Goal: Find specific fact: Find specific fact

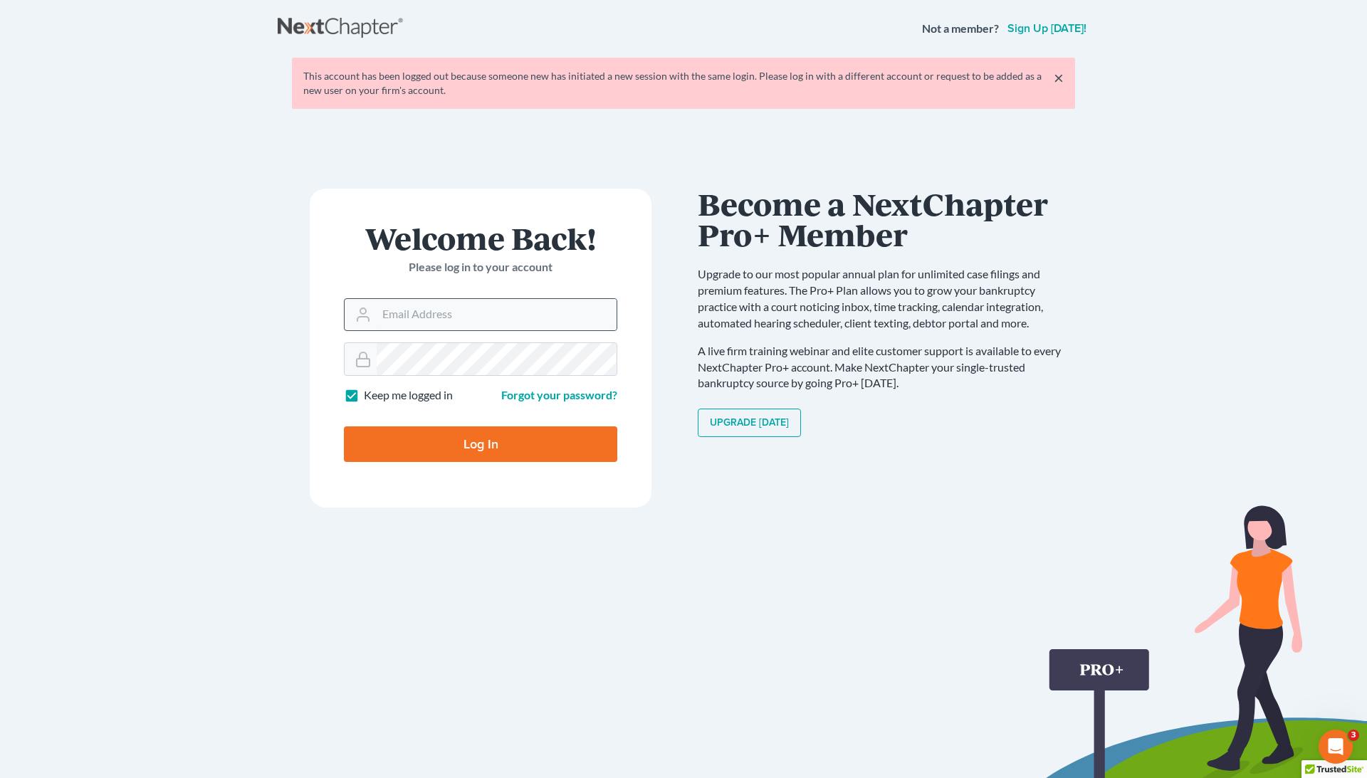
click at [505, 331] on div at bounding box center [480, 314] width 273 height 33
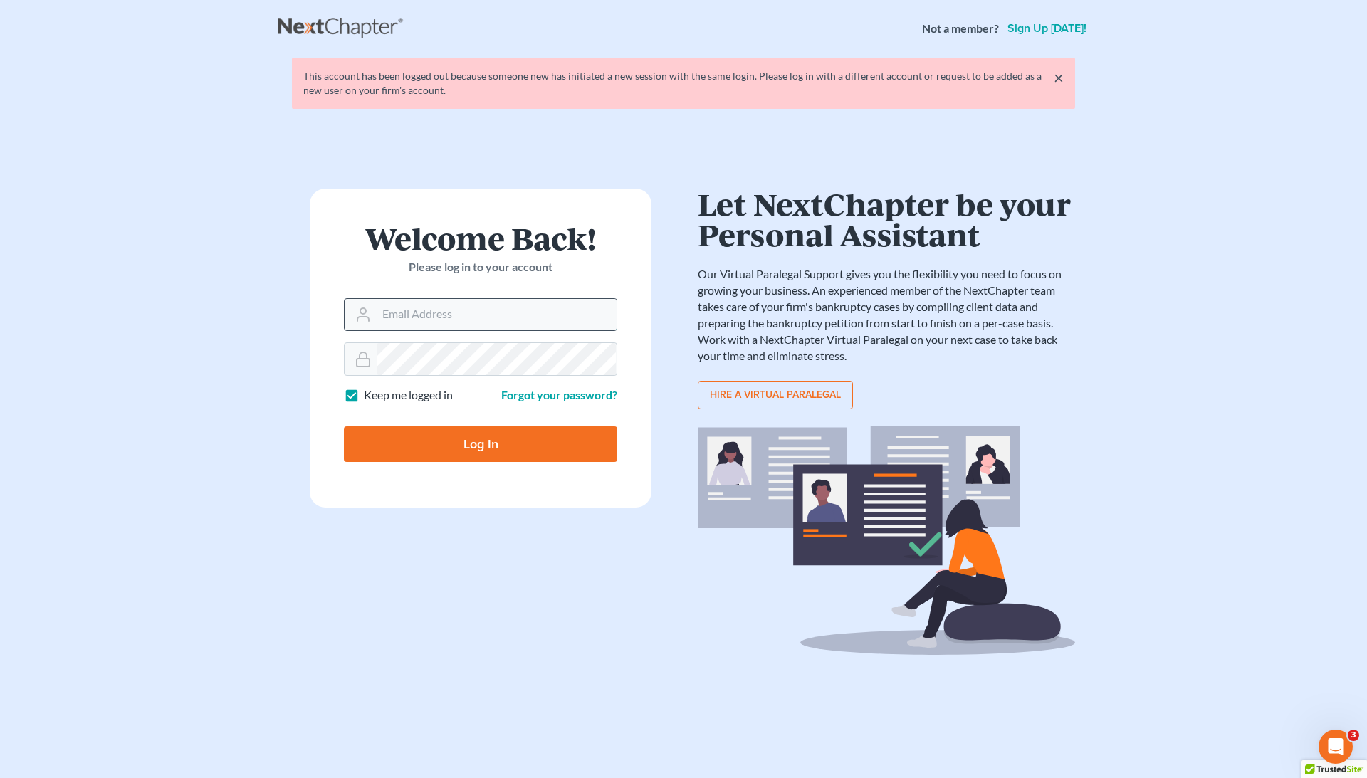
type input "[EMAIL_ADDRESS][DOMAIN_NAME]"
click at [481, 446] on input "Log In" at bounding box center [480, 444] width 273 height 36
type input "Thinking..."
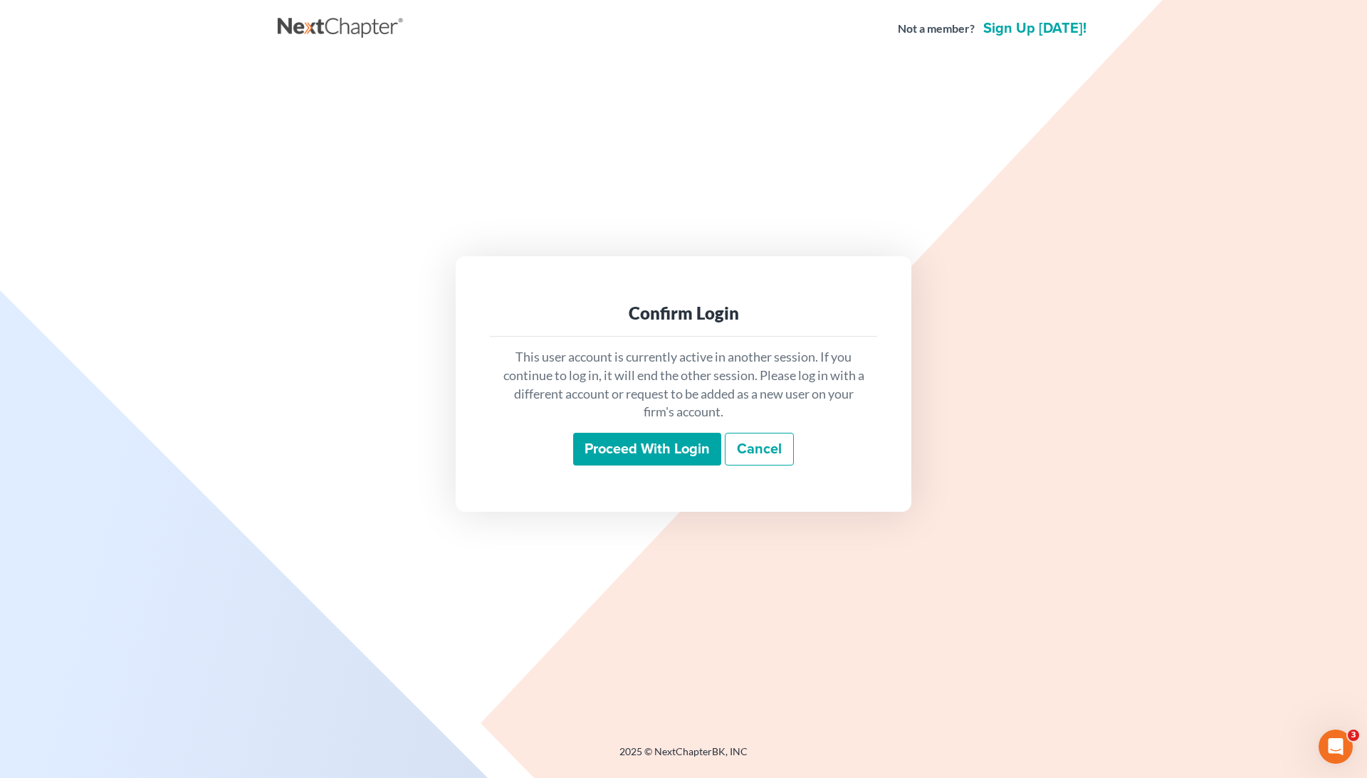
click at [604, 446] on input "Proceed with login" at bounding box center [647, 449] width 148 height 33
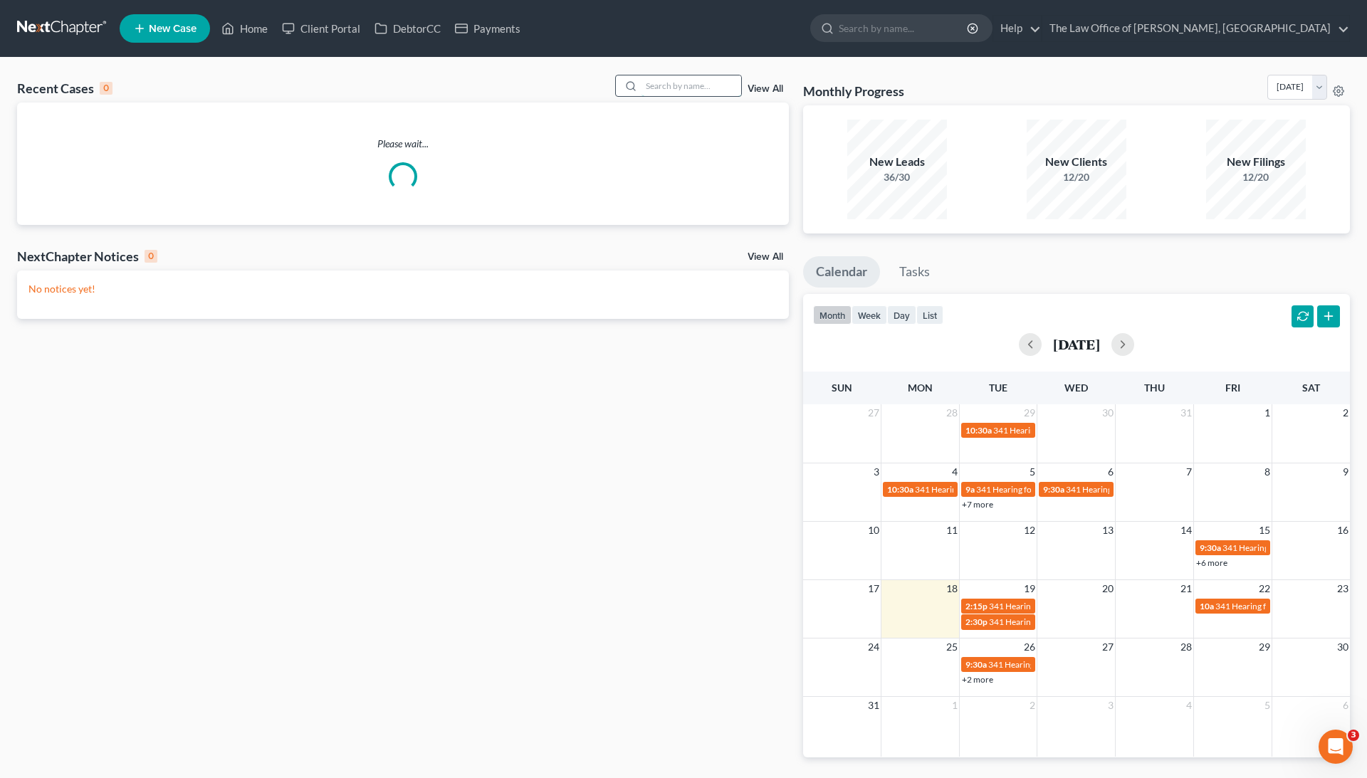
click at [654, 91] on input "search" at bounding box center [691, 85] width 100 height 21
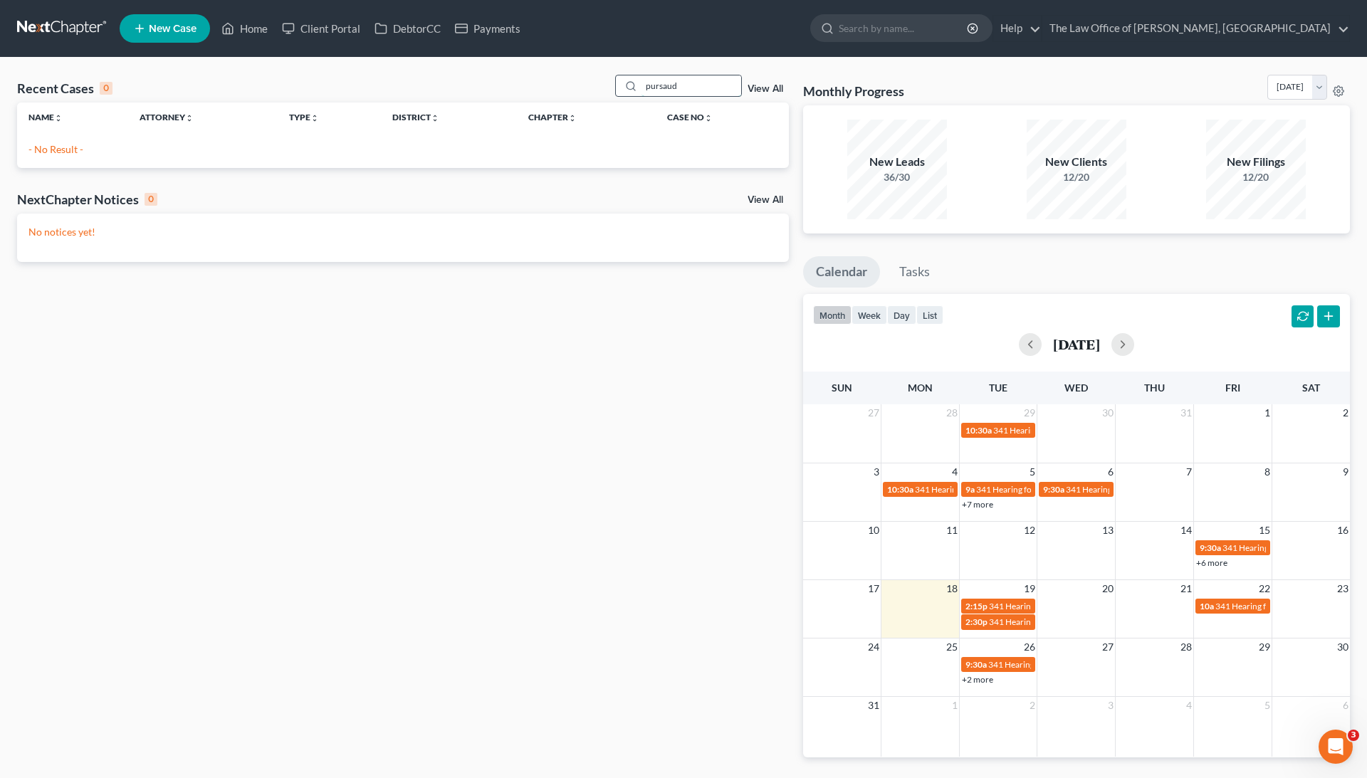
click at [669, 85] on input "pursaud" at bounding box center [691, 85] width 100 height 21
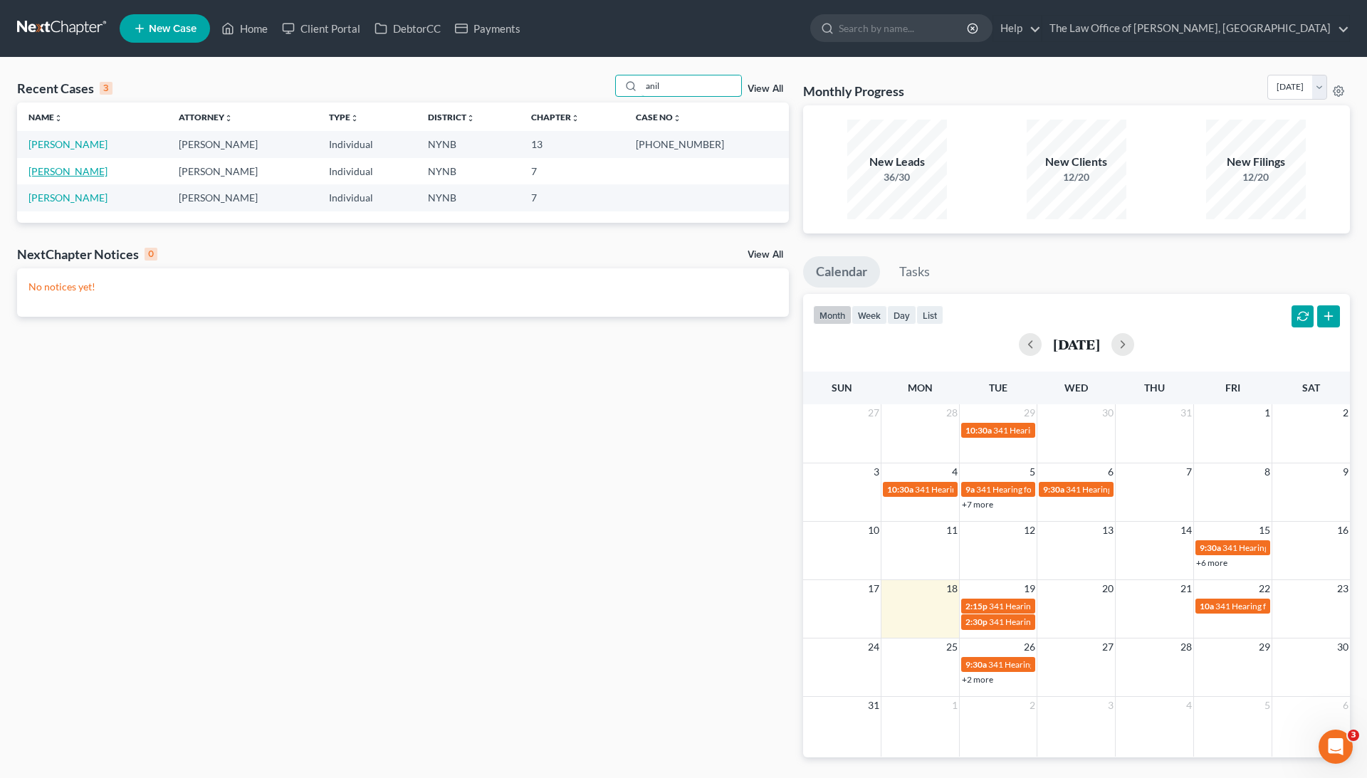
type input "anil"
click at [67, 172] on link "[PERSON_NAME]" at bounding box center [67, 171] width 79 height 12
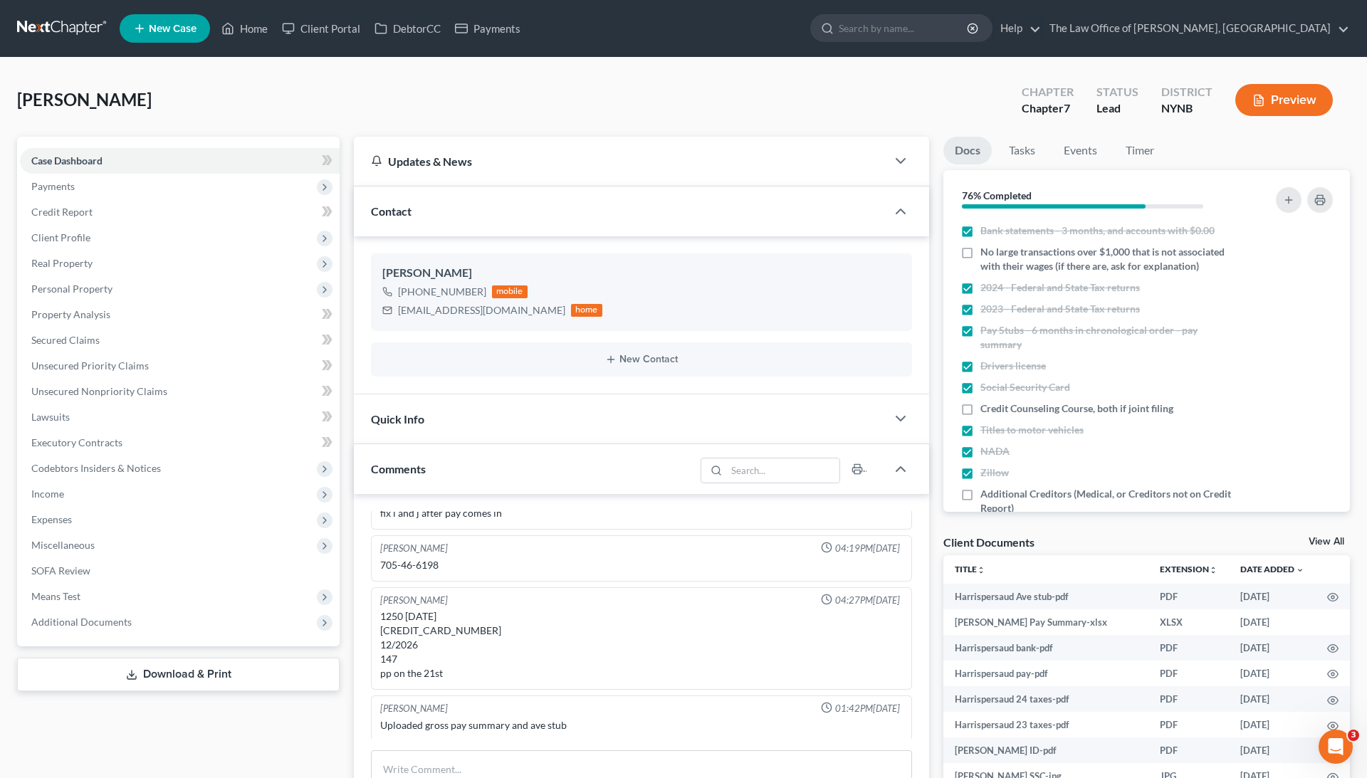
scroll to position [387, 0]
click at [437, 294] on div "[PHONE_NUMBER]" at bounding box center [442, 292] width 88 height 14
click at [437, 295] on div "[PHONE_NUMBER]" at bounding box center [442, 292] width 88 height 14
copy div "[PHONE_NUMBER]"
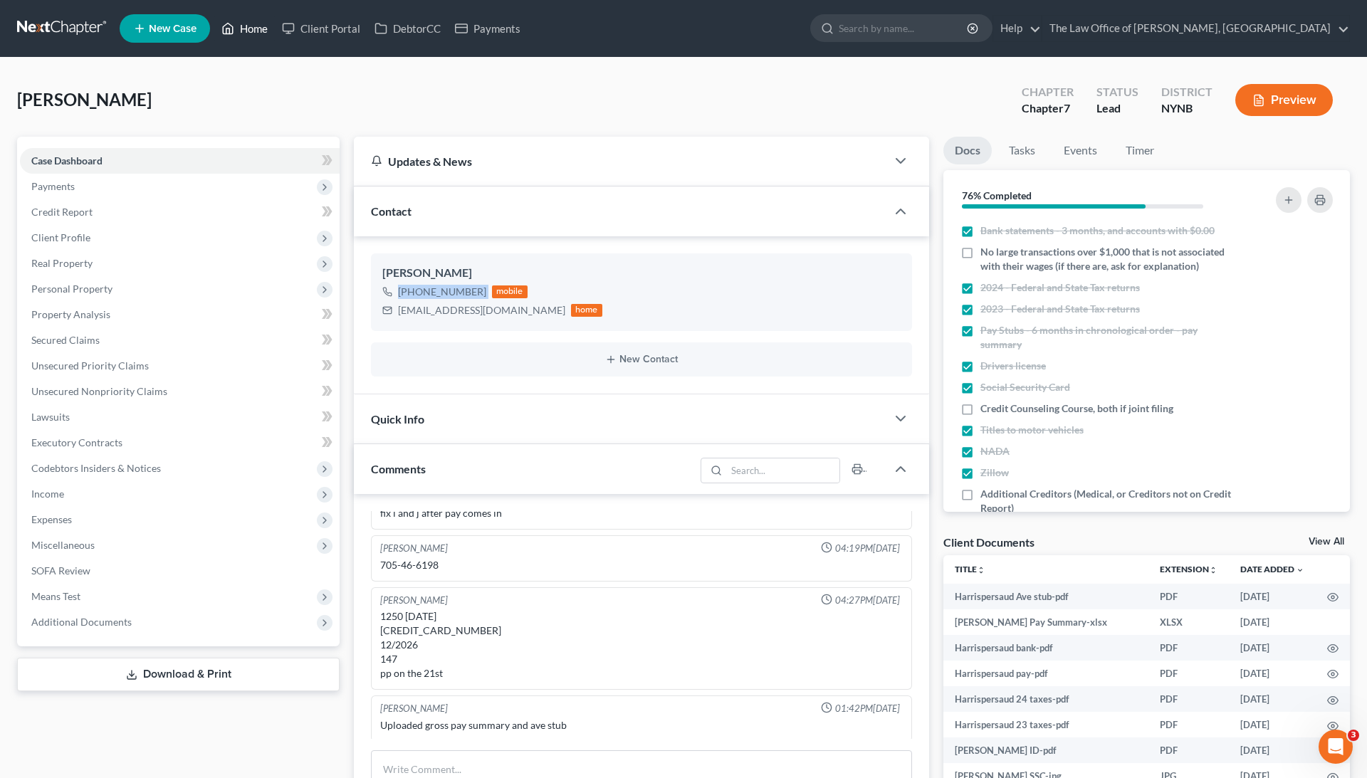
click at [249, 36] on link "Home" at bounding box center [244, 29] width 61 height 26
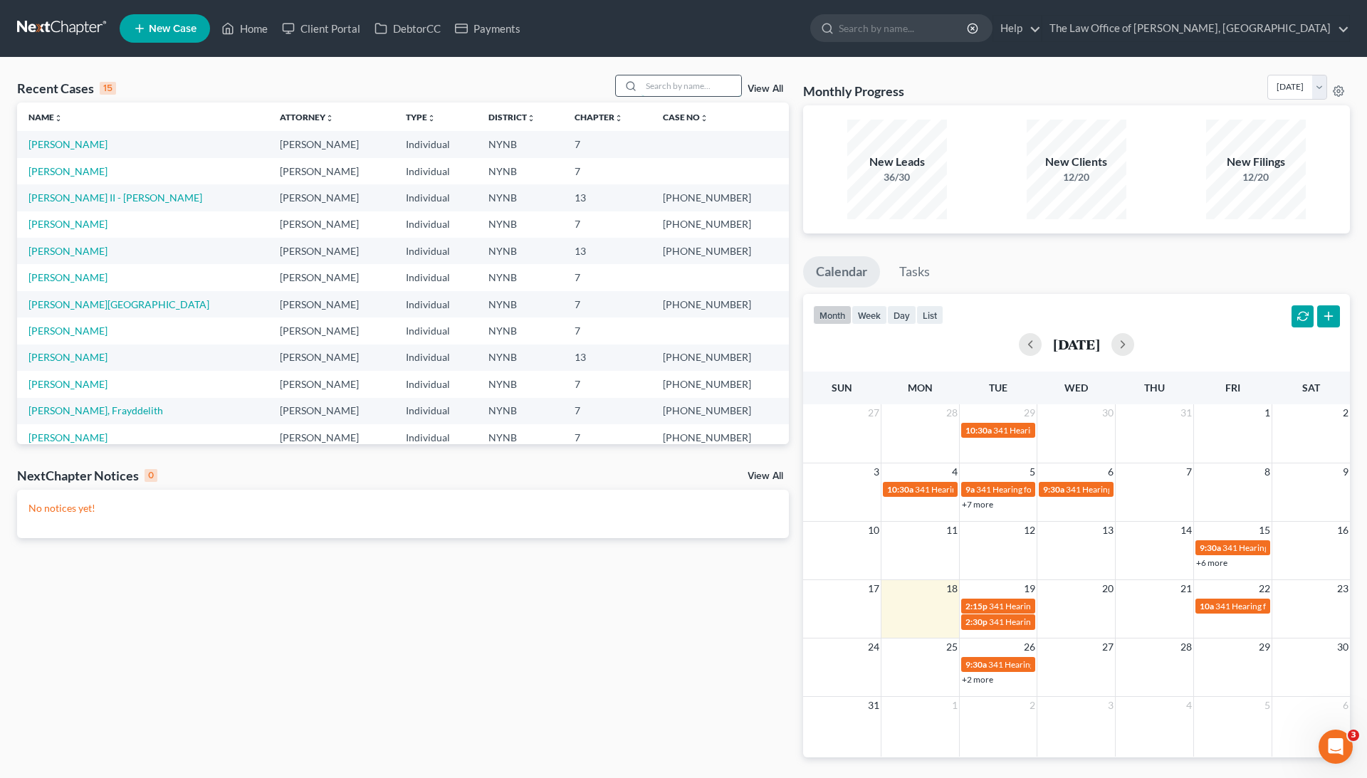
click at [692, 88] on input "search" at bounding box center [691, 85] width 100 height 21
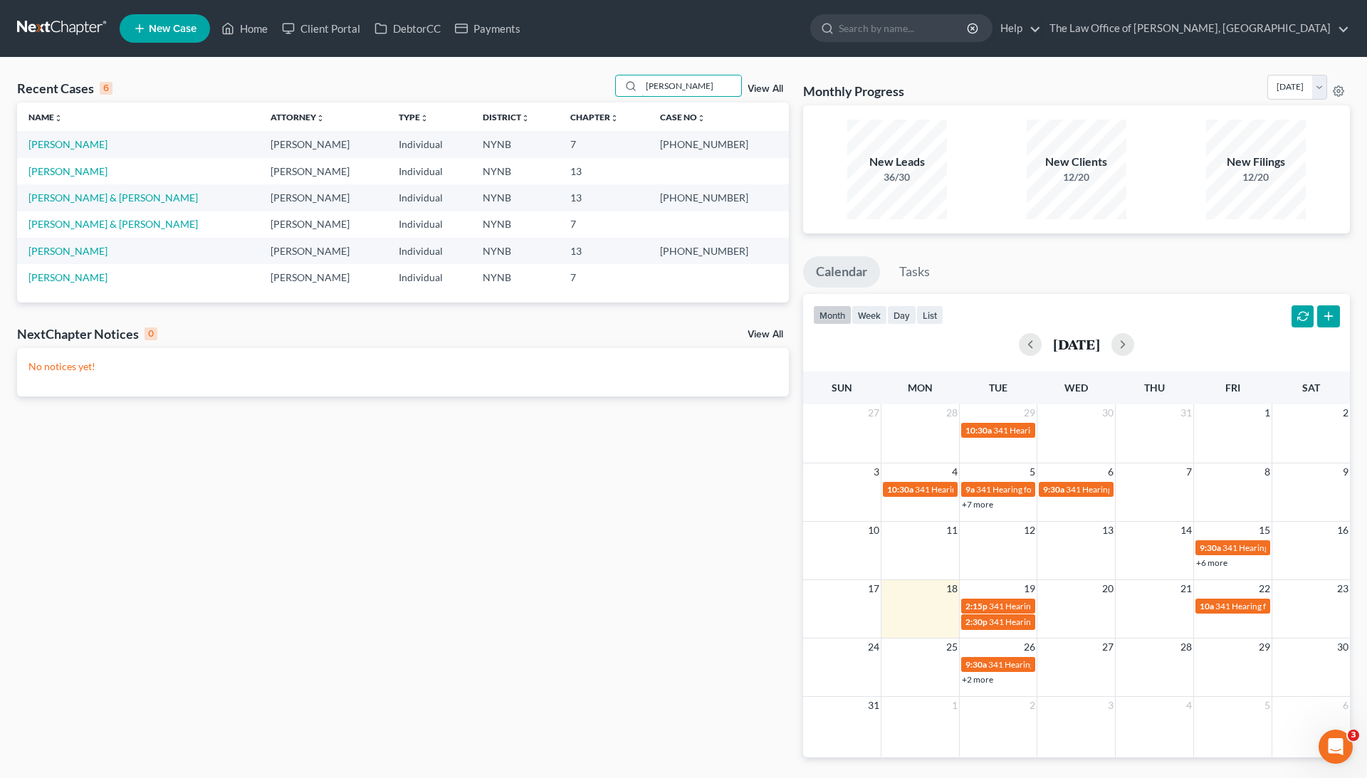
type input "[PERSON_NAME]"
drag, startPoint x: 693, startPoint y: 146, endPoint x: 735, endPoint y: 149, distance: 42.8
click at [735, 149] on td "[PHONE_NUMBER]" at bounding box center [719, 144] width 140 height 26
copy td "25-10828"
click at [67, 141] on link "[PERSON_NAME]" at bounding box center [67, 144] width 79 height 12
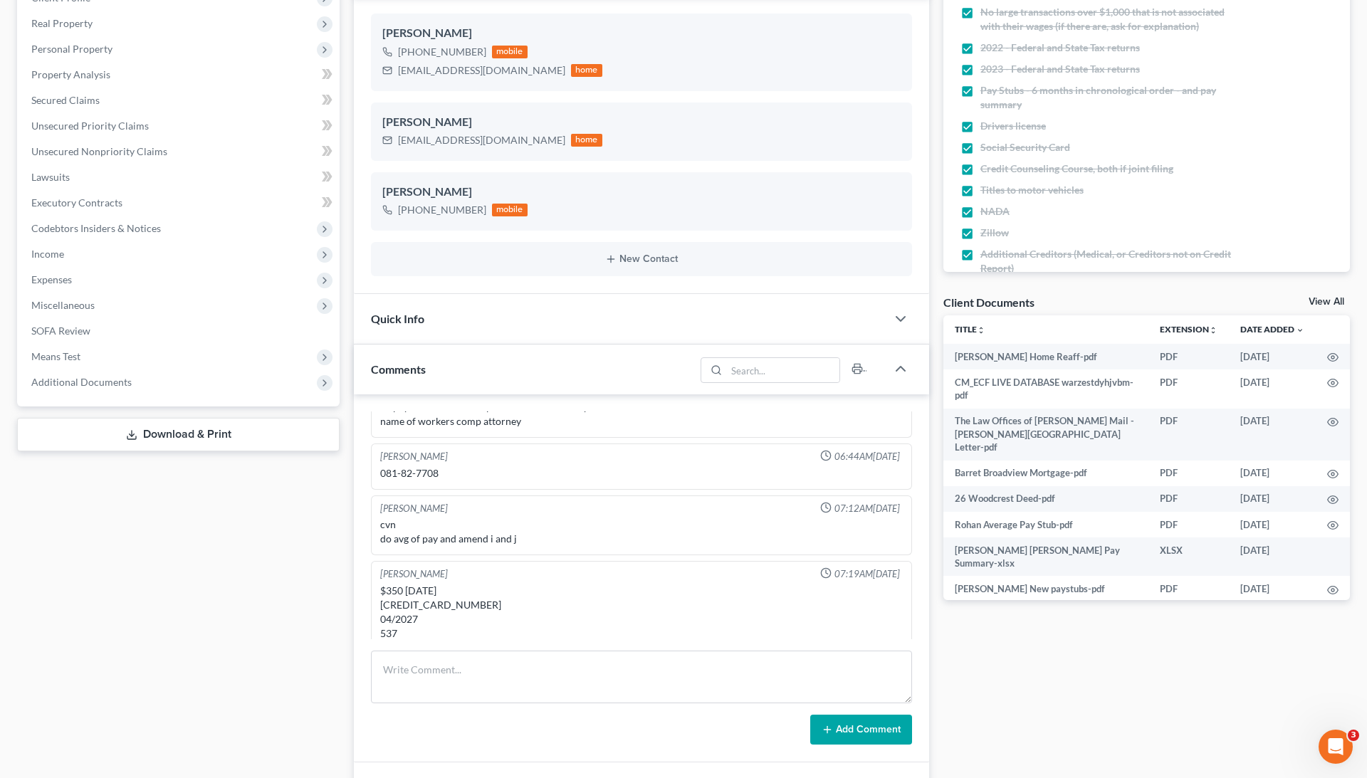
scroll to position [97, 0]
drag, startPoint x: 442, startPoint y: 475, endPoint x: 373, endPoint y: 471, distance: 69.1
click at [373, 475] on div "[PERSON_NAME] 06:44AM[DATE] 081-82-7708" at bounding box center [641, 469] width 541 height 46
copy div "081-82-7708"
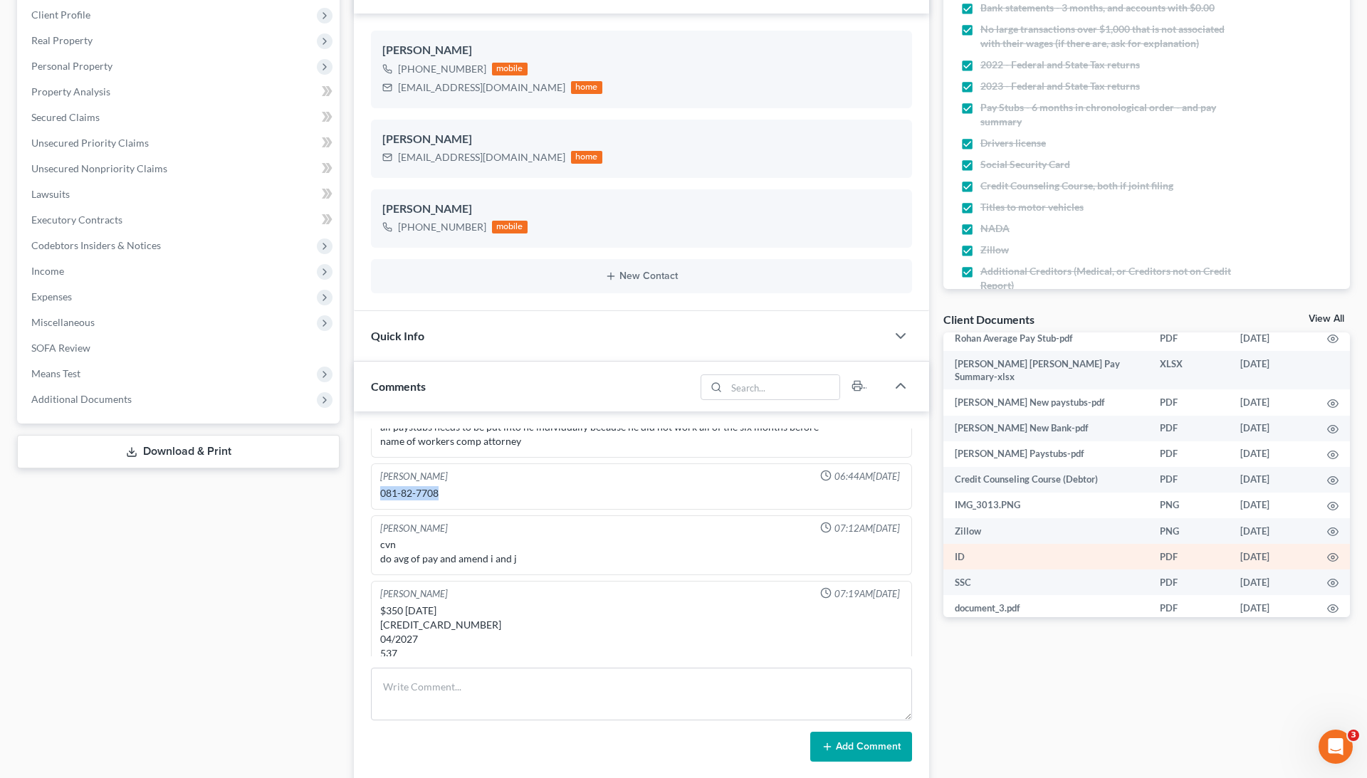
scroll to position [206, 0]
click at [1333, 553] on circle "button" at bounding box center [1332, 554] width 3 height 3
